Goal: Check status: Check status

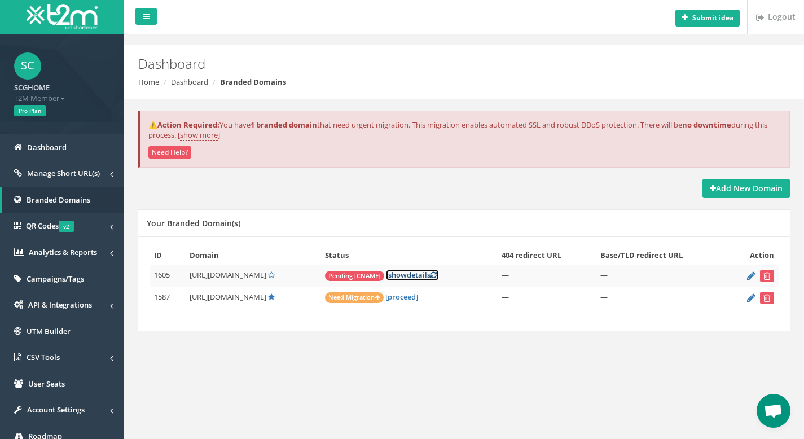
click at [424, 277] on link "[ show details ]" at bounding box center [412, 275] width 53 height 11
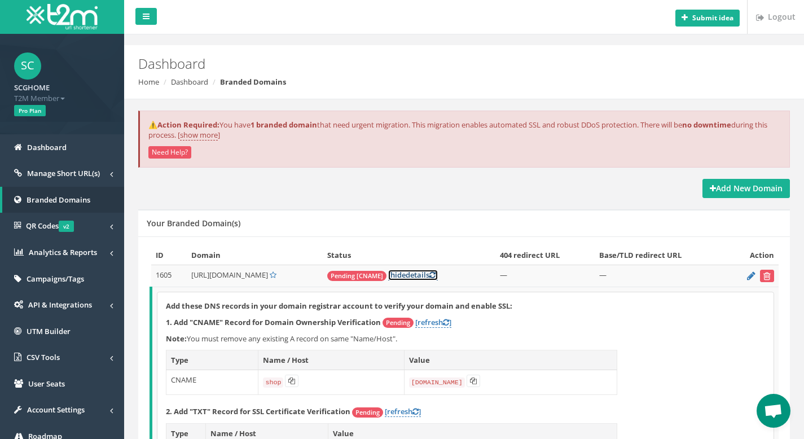
scroll to position [80, 0]
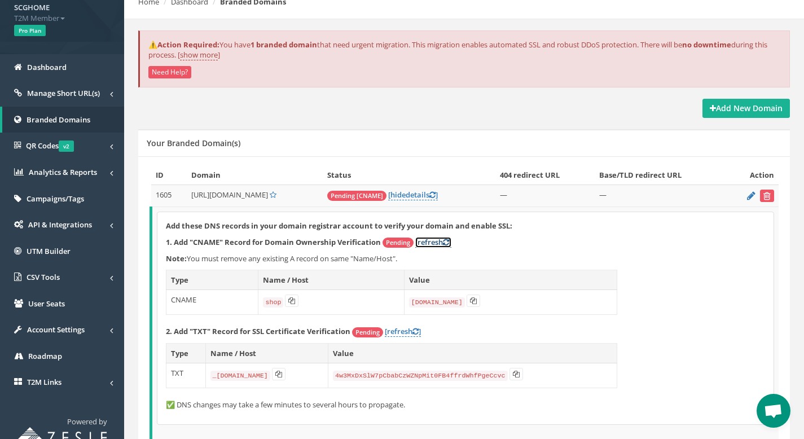
click at [429, 239] on link "[refresh ]" at bounding box center [433, 242] width 36 height 11
click at [392, 332] on link "[refresh ]" at bounding box center [403, 331] width 36 height 11
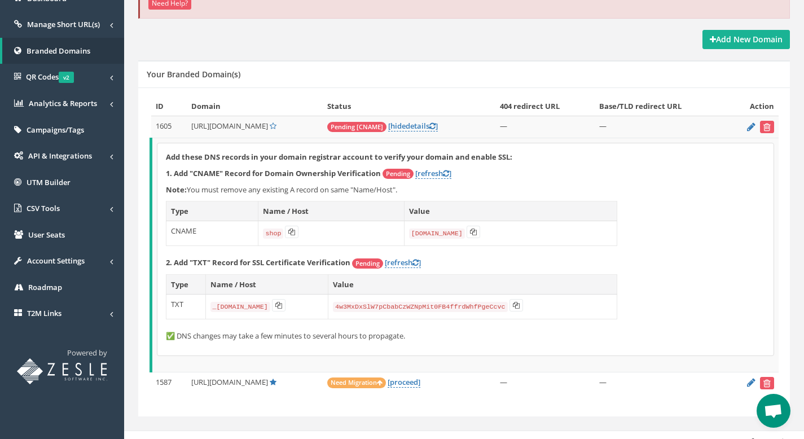
scroll to position [135, 0]
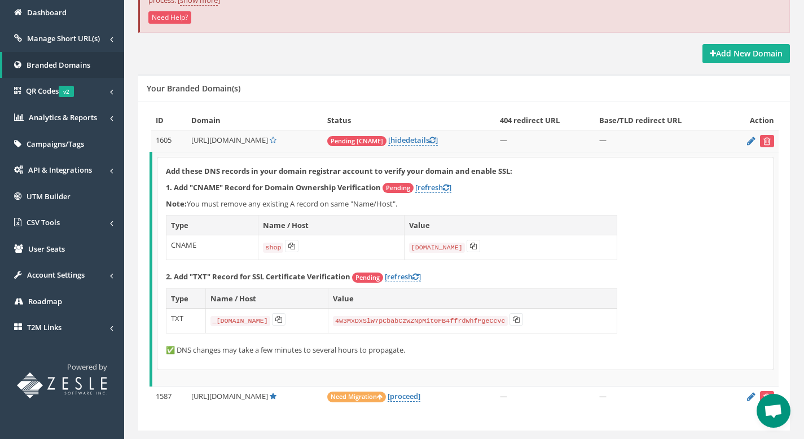
click at [698, 303] on div "Add these DNS records in your domain registrar account to verify your domain an…" at bounding box center [465, 263] width 616 height 212
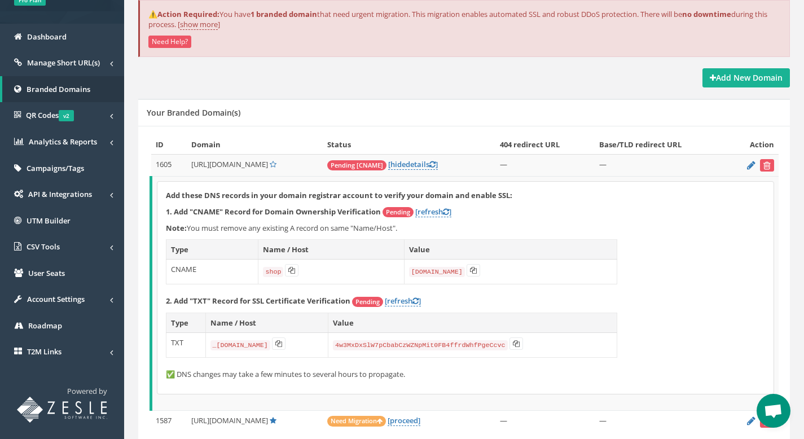
scroll to position [22, 0]
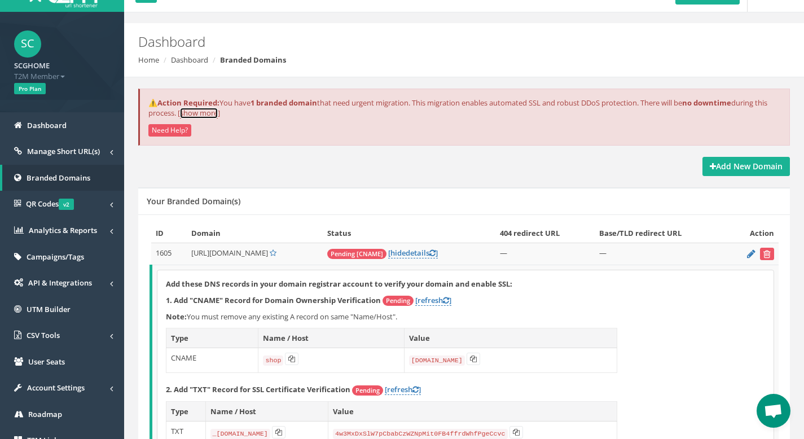
click at [218, 111] on link "show more" at bounding box center [199, 113] width 38 height 11
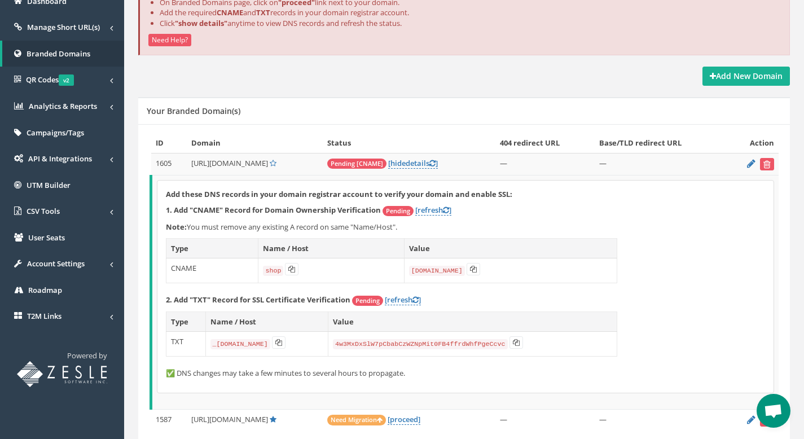
scroll to position [197, 0]
